Goal: Obtain resource: Obtain resource

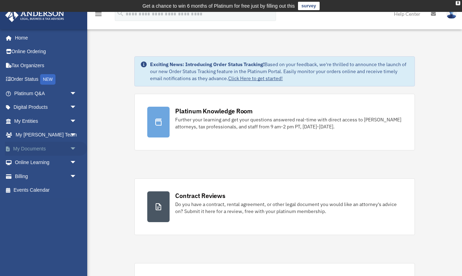
click at [42, 141] on link "My Documents arrow_drop_down" at bounding box center [46, 148] width 82 height 14
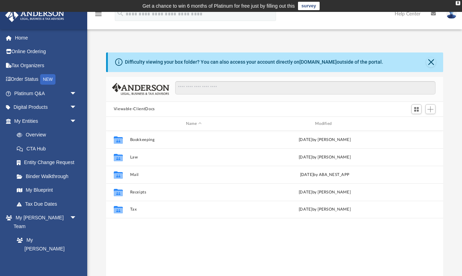
scroll to position [159, 337]
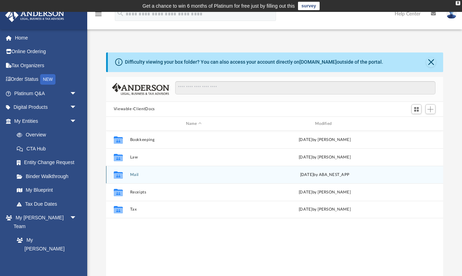
click at [134, 174] on button "Mail" at bounding box center [194, 174] width 128 height 5
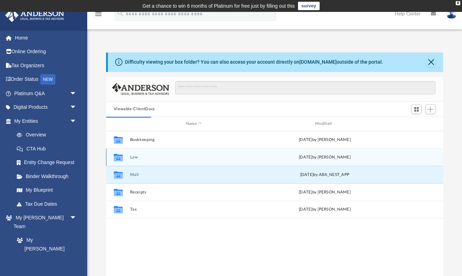
click at [132, 156] on button "Law" at bounding box center [194, 157] width 128 height 5
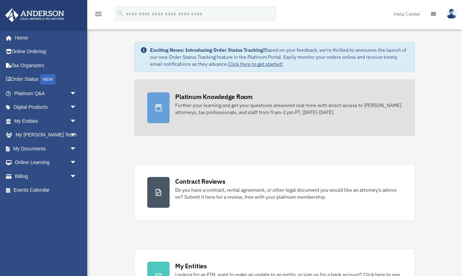
scroll to position [3, 0]
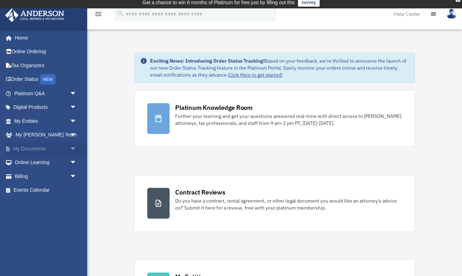
click at [52, 145] on link "My Documents arrow_drop_down" at bounding box center [46, 148] width 82 height 14
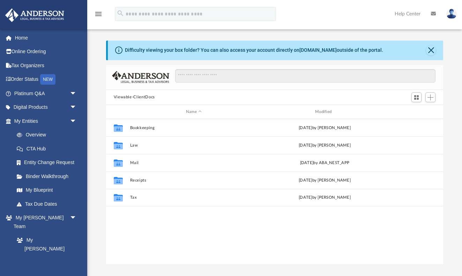
scroll to position [159, 337]
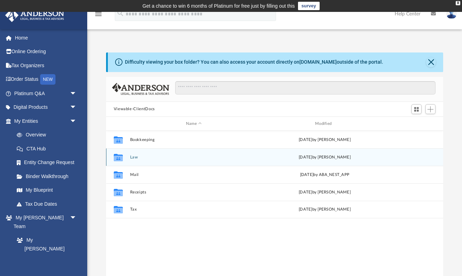
click at [133, 156] on button "Law" at bounding box center [194, 157] width 128 height 5
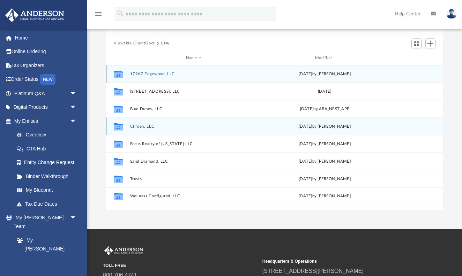
scroll to position [66, 0]
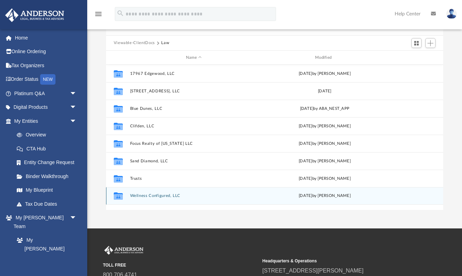
click at [160, 197] on button "Wellness Configured, LLC" at bounding box center [194, 196] width 128 height 5
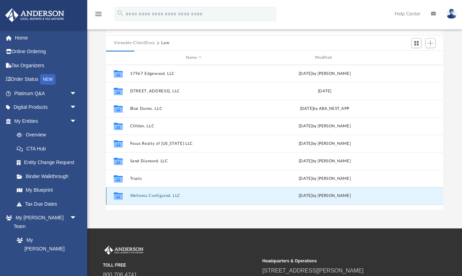
click at [159, 196] on button "Wellness Configured, LLC" at bounding box center [194, 196] width 128 height 5
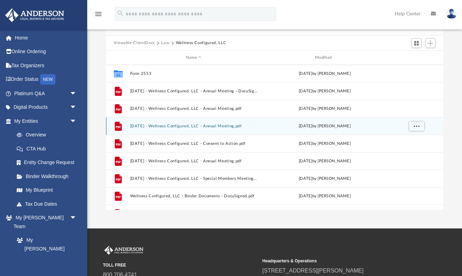
scroll to position [0, 0]
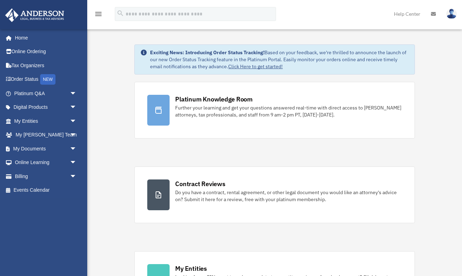
scroll to position [3, 0]
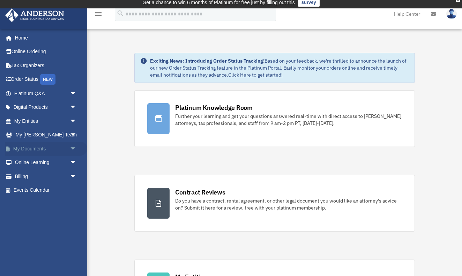
click at [22, 145] on link "My Documents arrow_drop_down" at bounding box center [46, 148] width 82 height 14
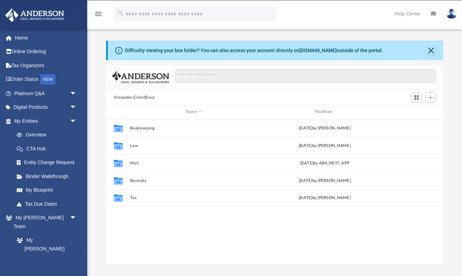
scroll to position [159, 337]
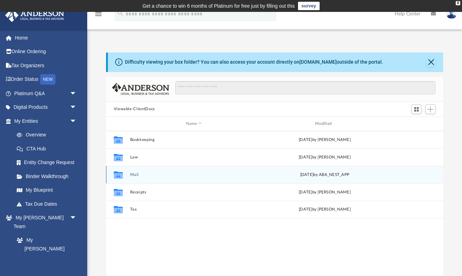
click at [141, 176] on button "Mail" at bounding box center [194, 174] width 128 height 5
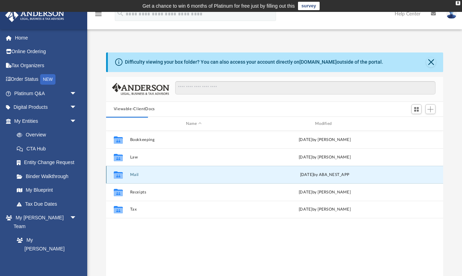
click at [137, 176] on button "Mail" at bounding box center [194, 174] width 128 height 5
click at [119, 176] on icon "grid" at bounding box center [118, 174] width 9 height 7
click at [129, 176] on div "Collaborated Folder Mail [DATE] by ABA_NEST_APP" at bounding box center [275, 174] width 338 height 17
click at [117, 176] on icon "grid" at bounding box center [118, 174] width 9 height 7
click at [134, 175] on button "Mail" at bounding box center [194, 174] width 128 height 5
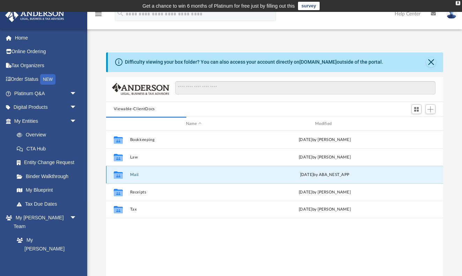
click at [327, 176] on div "yesterday by ABA_NEST_APP" at bounding box center [325, 175] width 128 height 6
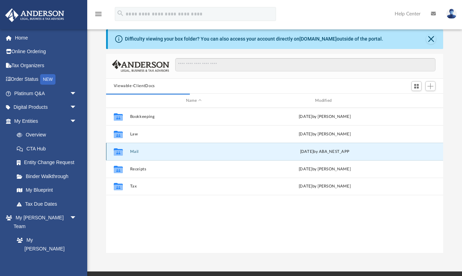
scroll to position [28, 0]
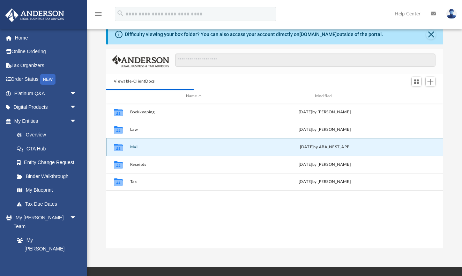
click at [133, 148] on button "Mail" at bounding box center [194, 147] width 128 height 5
click at [134, 146] on button "Mail" at bounding box center [194, 147] width 128 height 5
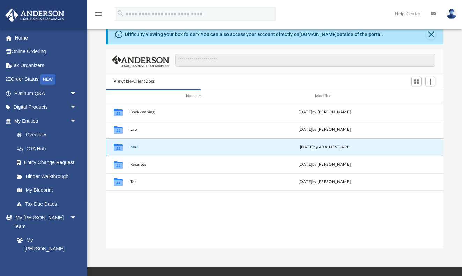
click at [134, 146] on button "Mail" at bounding box center [194, 147] width 128 height 5
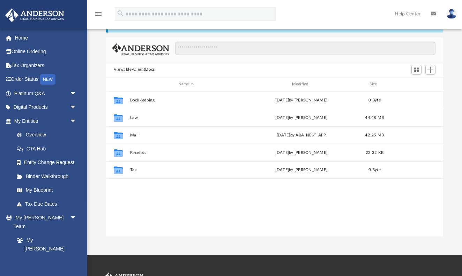
scroll to position [159, 337]
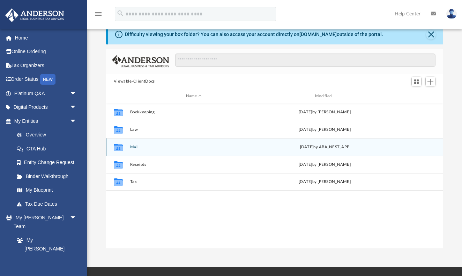
click at [131, 148] on button "Mail" at bounding box center [194, 147] width 128 height 5
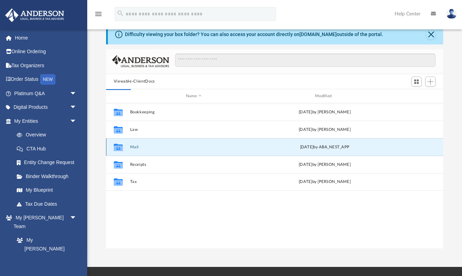
click at [136, 145] on button "Mail" at bounding box center [194, 147] width 128 height 5
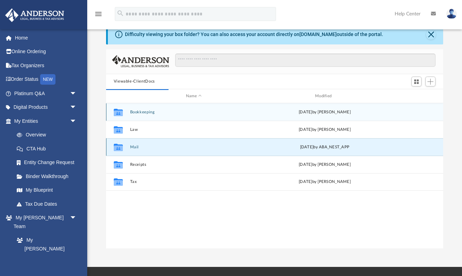
scroll to position [137, 337]
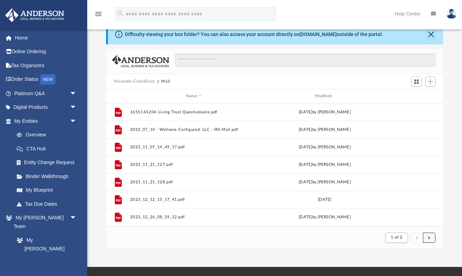
click at [431, 238] on button "submit" at bounding box center [429, 237] width 13 height 10
click at [430, 238] on span "submit" at bounding box center [430, 237] width 2 height 4
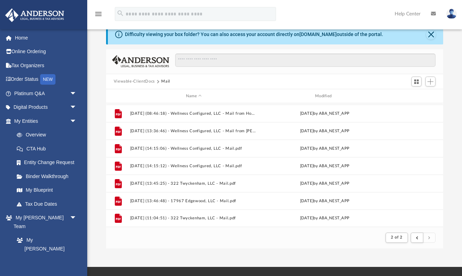
scroll to position [156, 0]
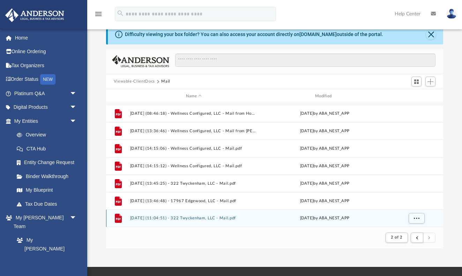
click at [205, 220] on button "[DATE] (11:04:51) - 322 Twyckenham, LLC - Mail.pdf" at bounding box center [194, 218] width 128 height 5
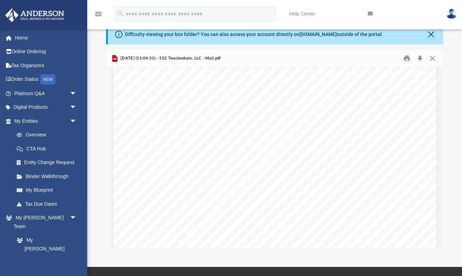
scroll to position [60, 0]
click at [114, 158] on div "Page 1" at bounding box center [275, 220] width 324 height 417
click at [115, 155] on div "Page 1" at bounding box center [275, 220] width 324 height 417
click at [112, 159] on button "Preview" at bounding box center [113, 158] width 15 height 20
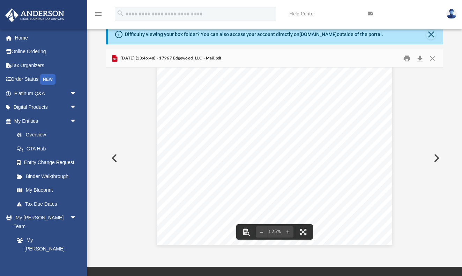
click at [320, 146] on div "Page 1" at bounding box center [274, 90] width 235 height 307
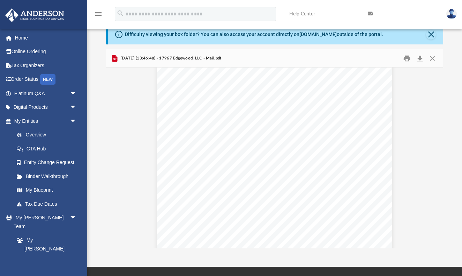
scroll to position [19, 0]
click at [116, 157] on button "Preview" at bounding box center [113, 158] width 15 height 20
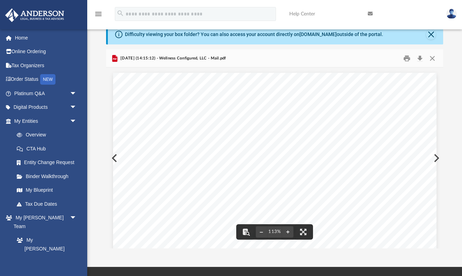
click at [116, 157] on div "Page 1" at bounding box center [275, 281] width 324 height 416
click at [112, 156] on button "Preview" at bounding box center [113, 158] width 15 height 20
click at [113, 156] on div "Page 1" at bounding box center [275, 197] width 324 height 418
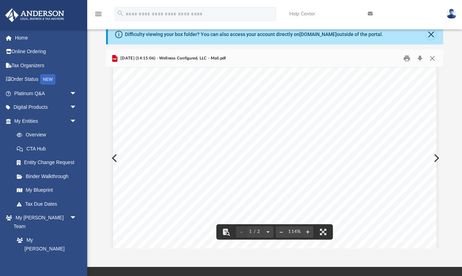
click at [113, 158] on div "Page 1" at bounding box center [275, 197] width 324 height 418
click at [113, 159] on div "Page 1" at bounding box center [275, 175] width 324 height 418
click at [112, 158] on button "Preview" at bounding box center [113, 158] width 15 height 20
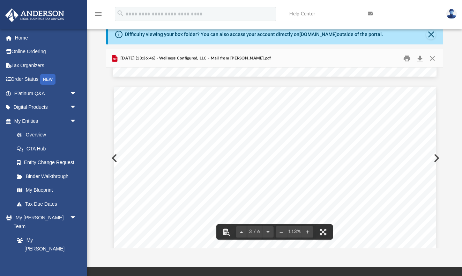
scroll to position [840, 0]
